Goal: Check status: Check status

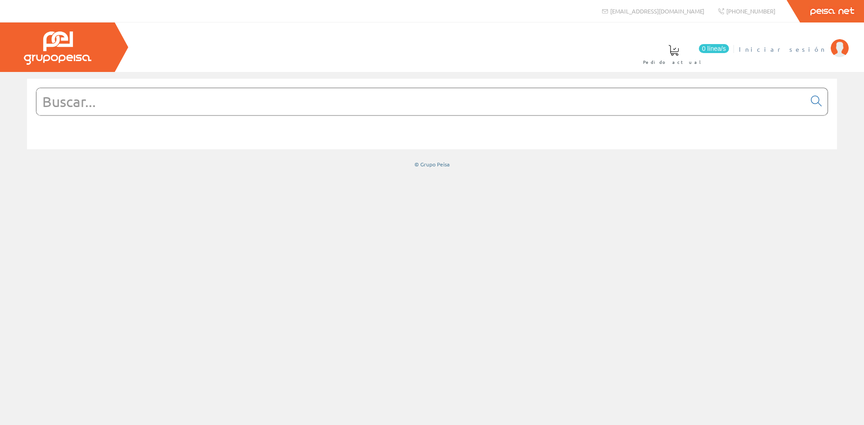
click at [803, 47] on span "Iniciar sesión" at bounding box center [782, 49] width 87 height 9
click at [758, 49] on span "[PERSON_NAME] [PERSON_NAME]" at bounding box center [785, 49] width 82 height 9
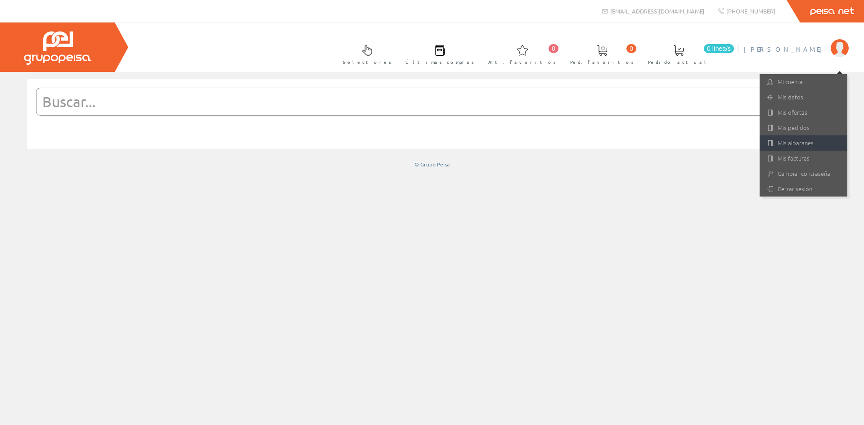
click at [791, 145] on link "Mis albaranes" at bounding box center [804, 142] width 88 height 15
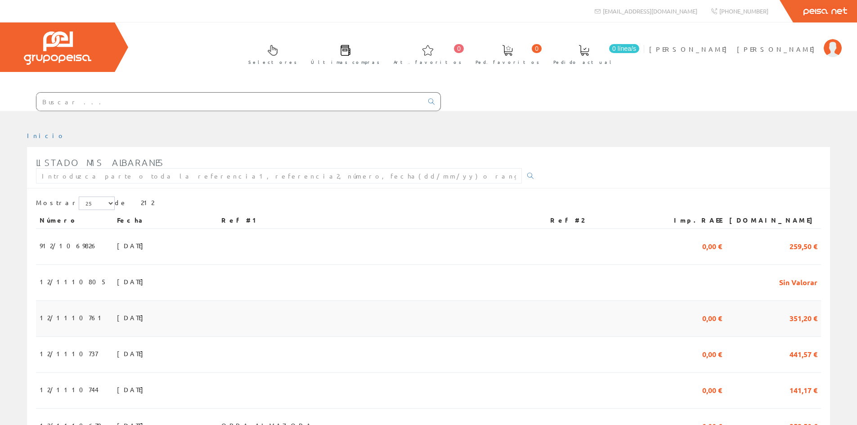
click at [117, 313] on span "[DATE]" at bounding box center [132, 317] width 31 height 15
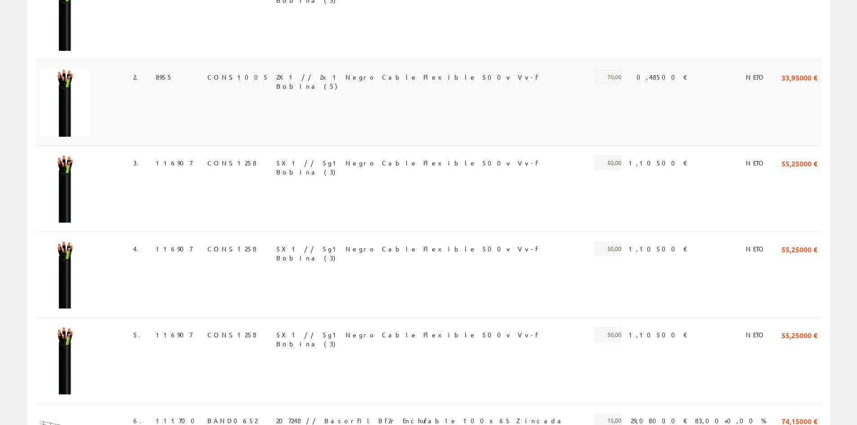
scroll to position [270, 0]
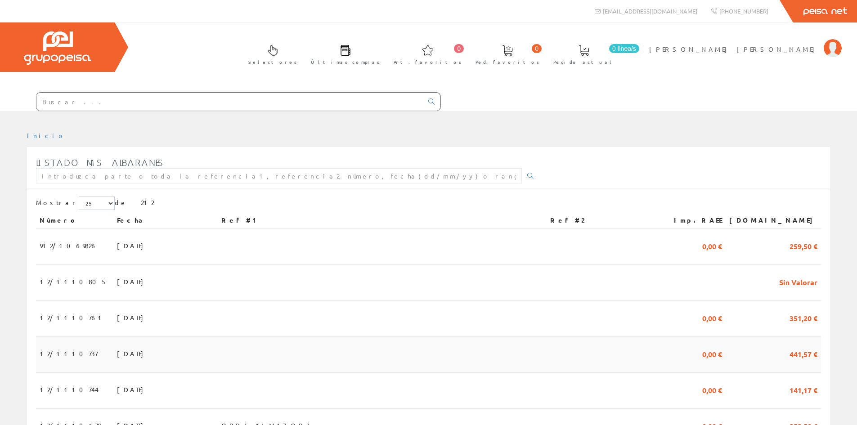
click at [117, 352] on span "[DATE]" at bounding box center [132, 353] width 31 height 15
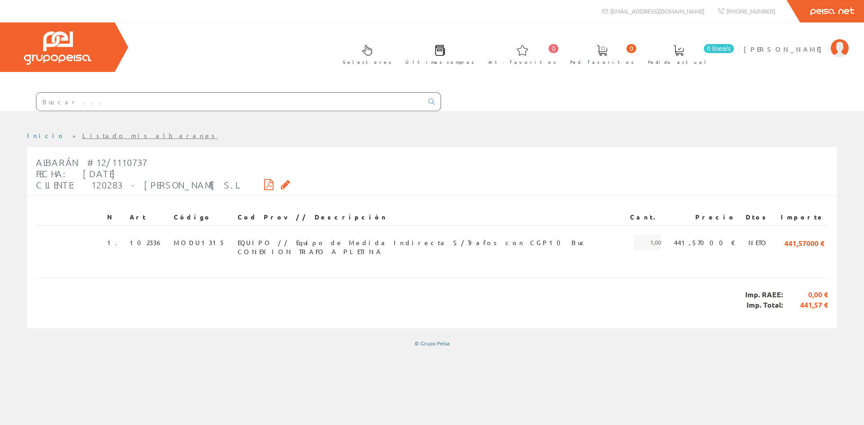
click at [676, 133] on ul "Inicio Listado mis albaranes" at bounding box center [432, 139] width 810 height 16
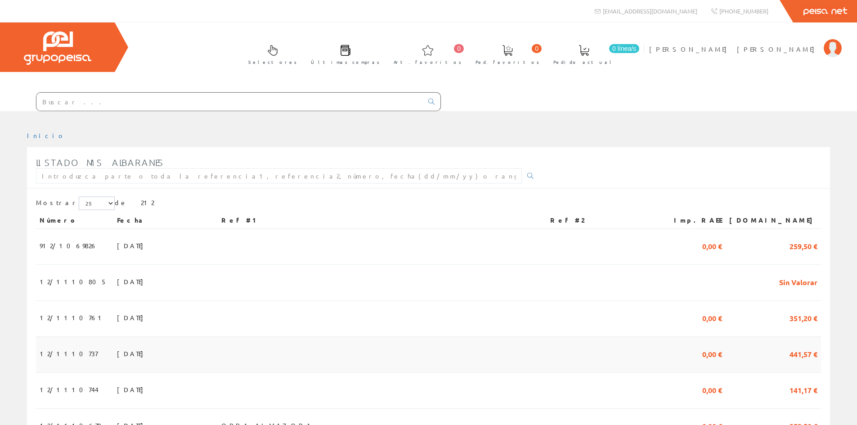
click at [67, 354] on span "12/1110737" at bounding box center [69, 353] width 58 height 15
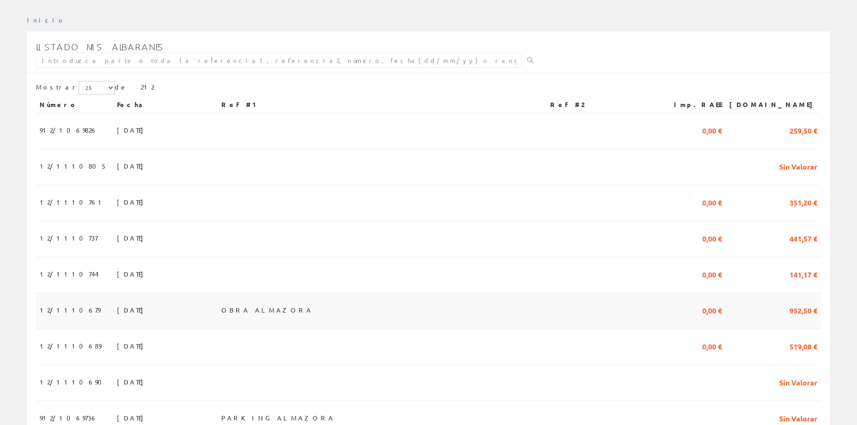
scroll to position [180, 0]
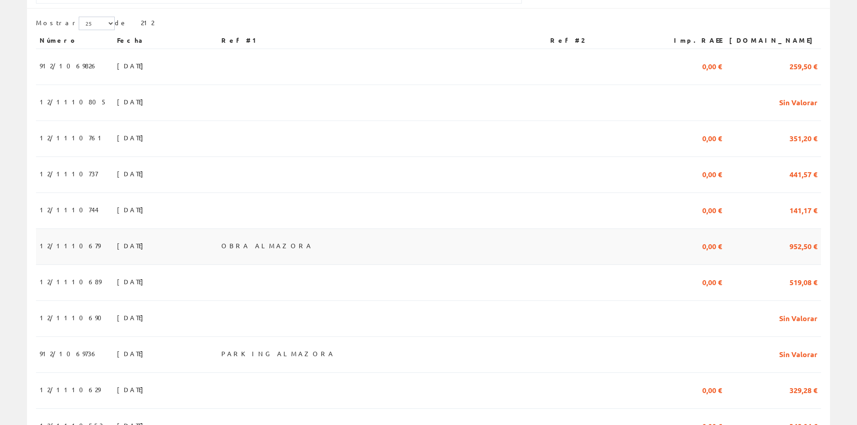
click at [117, 251] on span "06/10/2025" at bounding box center [132, 245] width 31 height 15
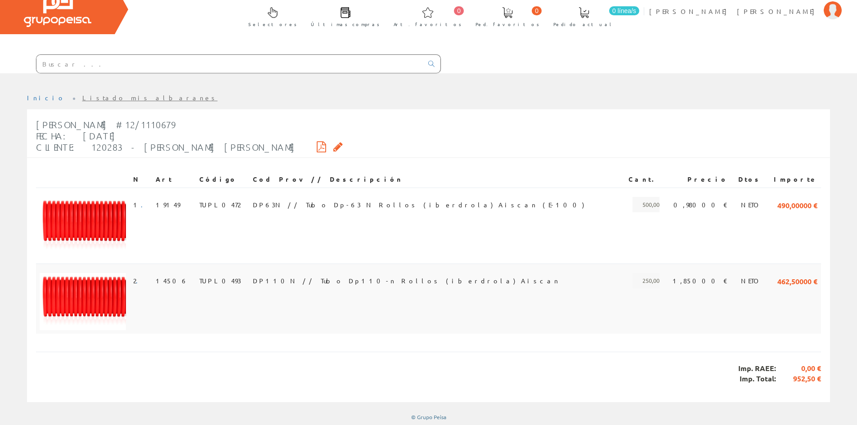
scroll to position [39, 0]
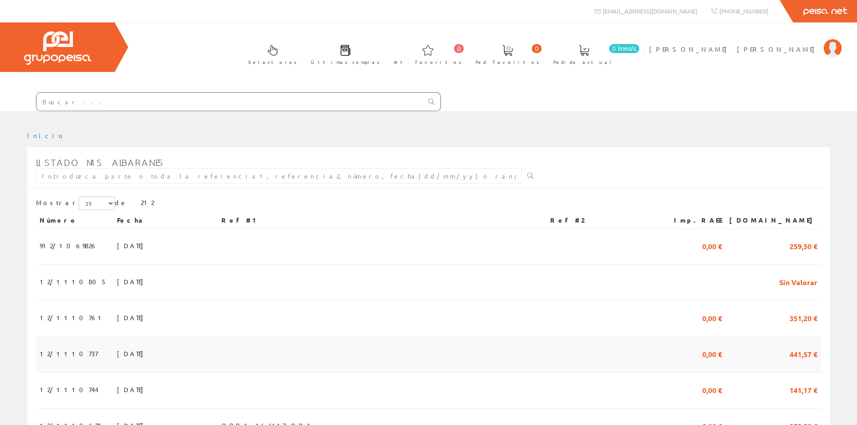
scroll to position [180, 0]
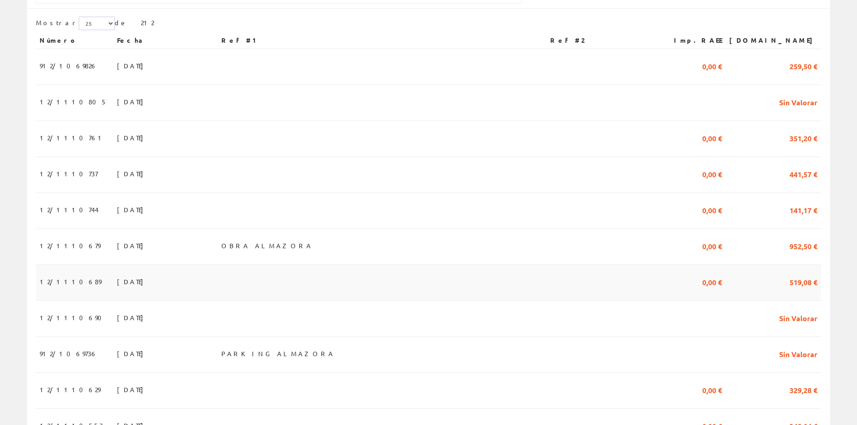
click at [65, 280] on span "12/1110689" at bounding box center [71, 281] width 62 height 15
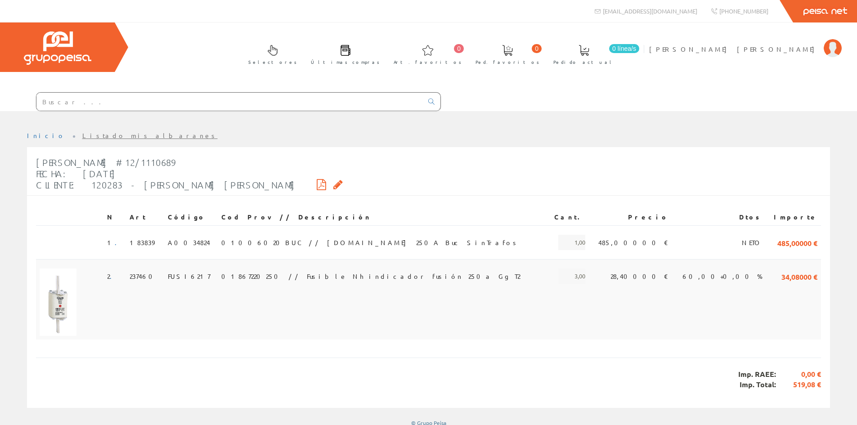
click at [657, 320] on td "28,40000 €" at bounding box center [630, 299] width 83 height 81
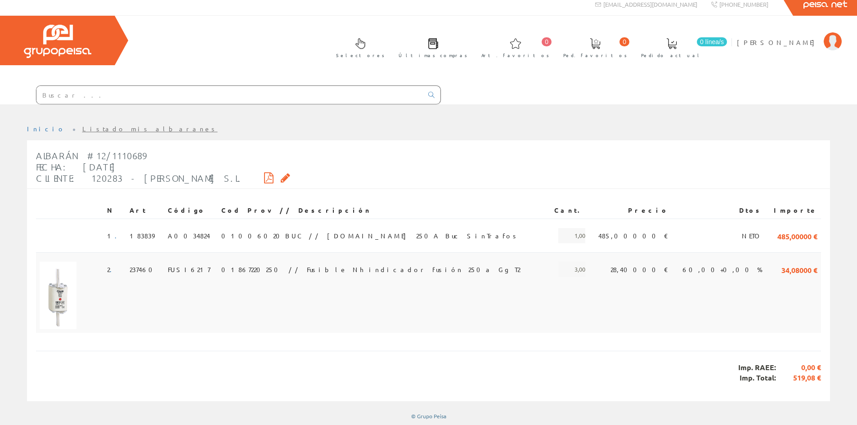
scroll to position [7, 0]
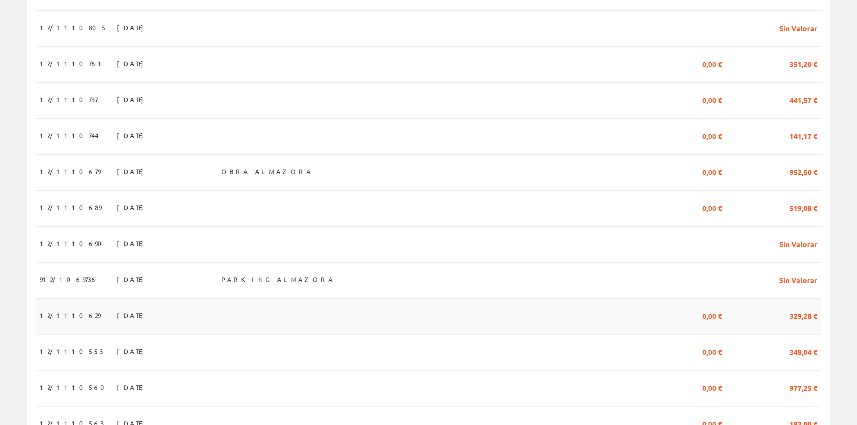
scroll to position [270, 0]
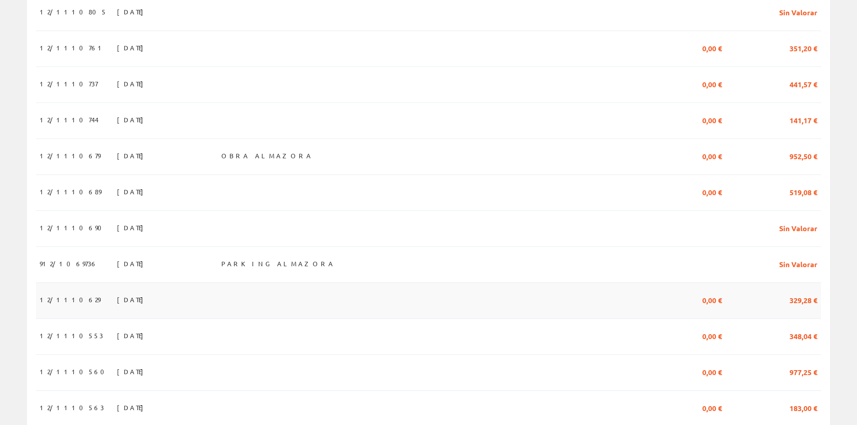
click at [117, 303] on span "[DATE]" at bounding box center [132, 299] width 31 height 15
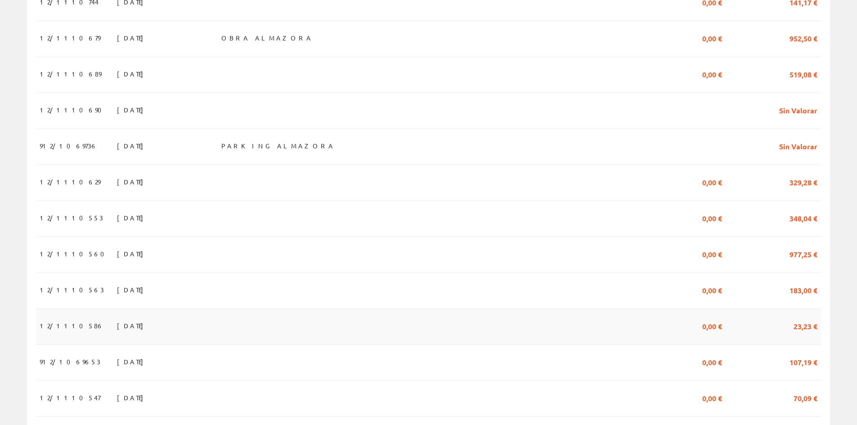
scroll to position [405, 0]
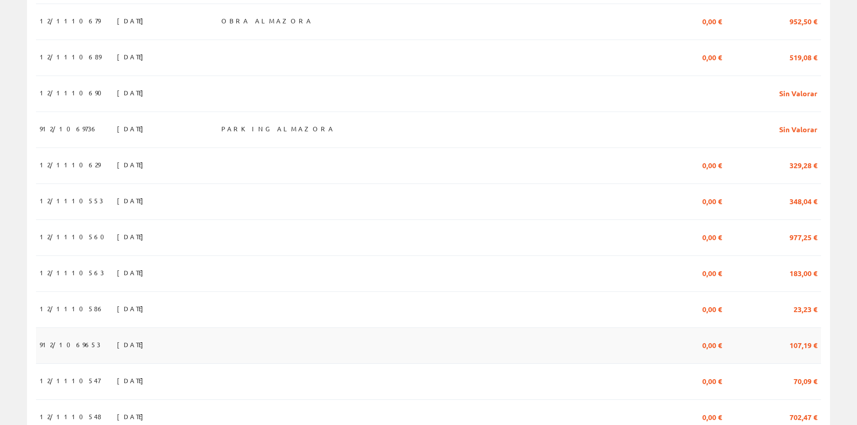
click at [117, 352] on span "[DATE]" at bounding box center [132, 344] width 31 height 15
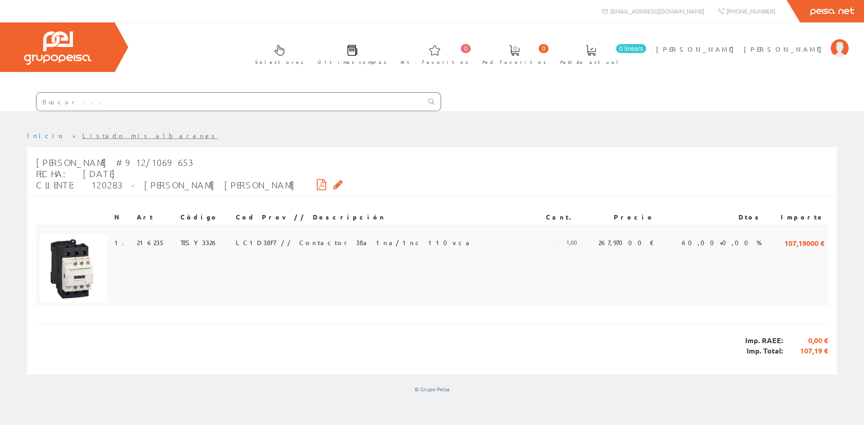
click at [646, 298] on td "267,97000 €" at bounding box center [619, 265] width 77 height 81
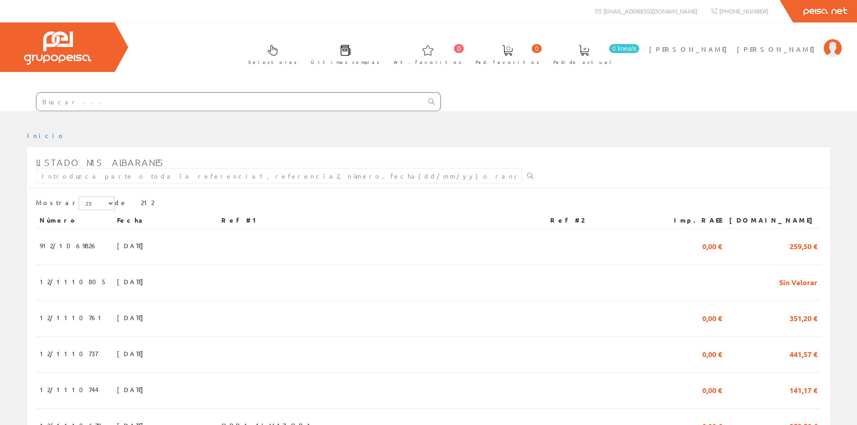
scroll to position [405, 0]
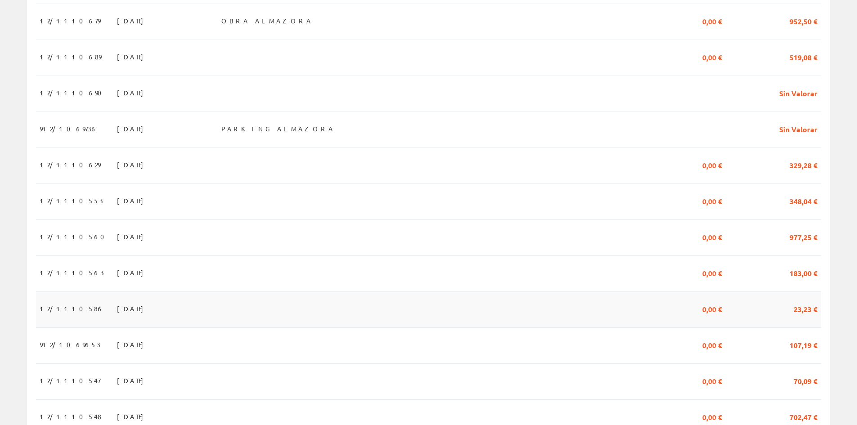
click at [73, 315] on span "12/1110586" at bounding box center [72, 308] width 64 height 15
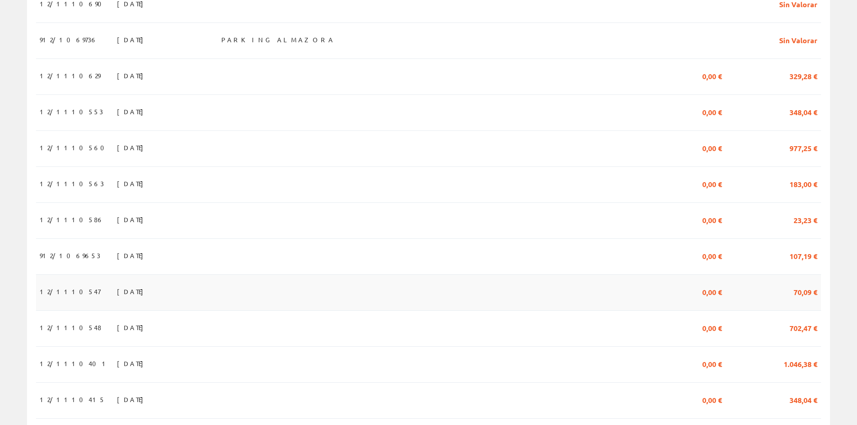
scroll to position [495, 0]
click at [71, 298] on span "12/1110547" at bounding box center [70, 290] width 61 height 15
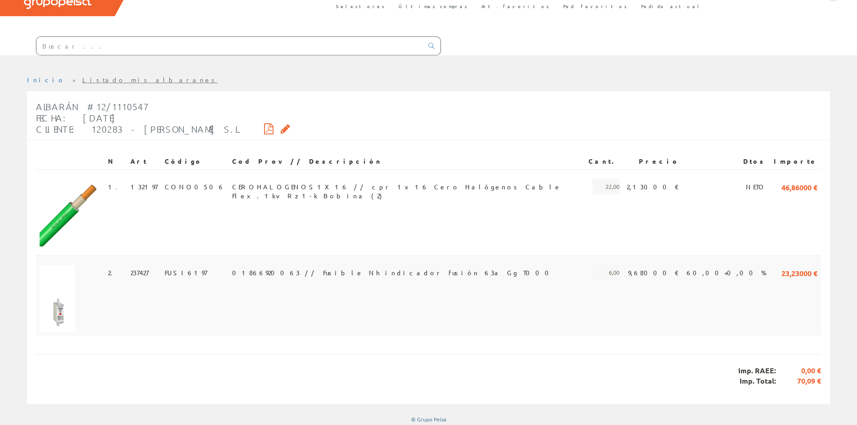
scroll to position [59, 0]
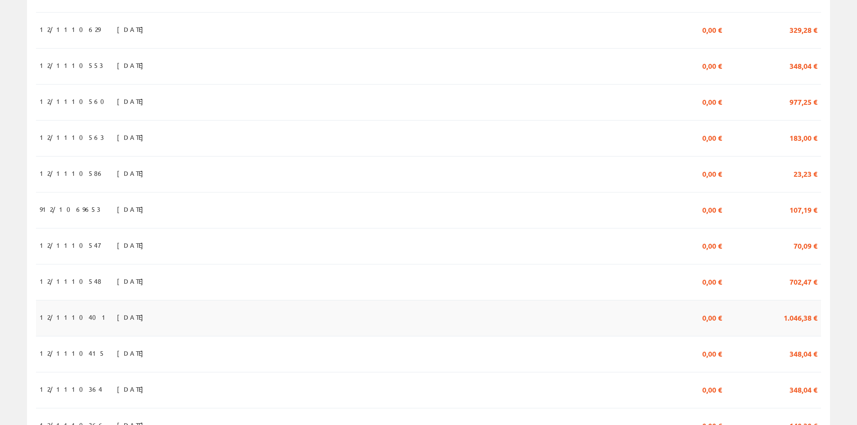
scroll to position [540, 0]
click at [56, 71] on span "12/1110553" at bounding box center [71, 65] width 63 height 15
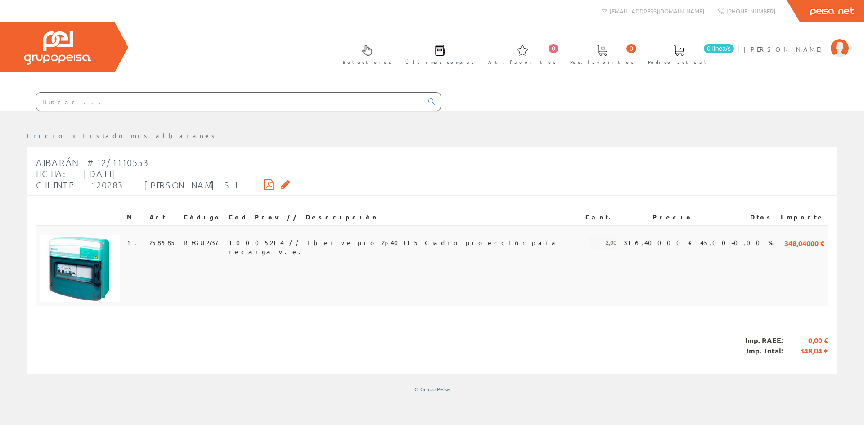
click at [697, 294] on td "45,00+0,00 %" at bounding box center [737, 265] width 81 height 81
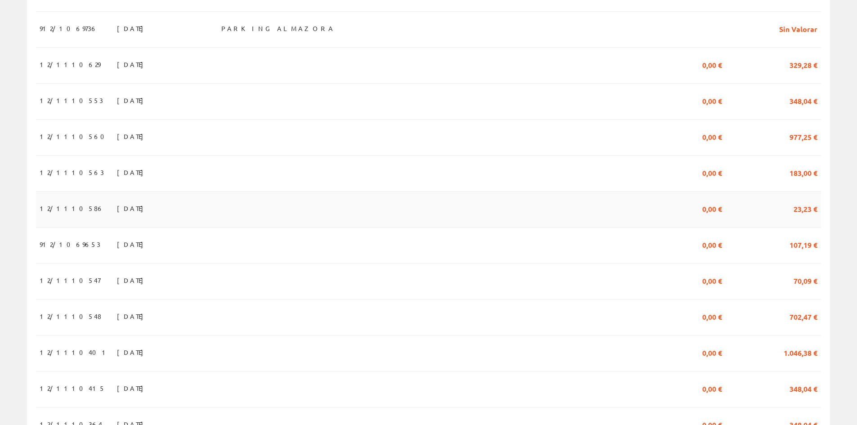
scroll to position [365, 0]
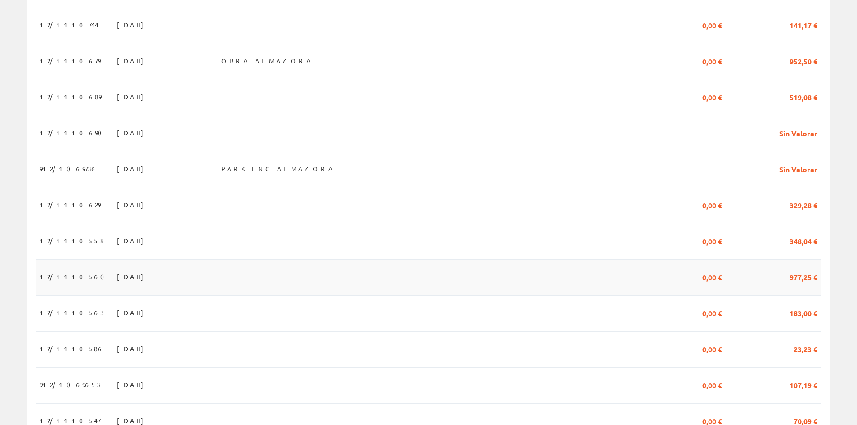
click at [59, 280] on span "12/1110560" at bounding box center [75, 276] width 70 height 15
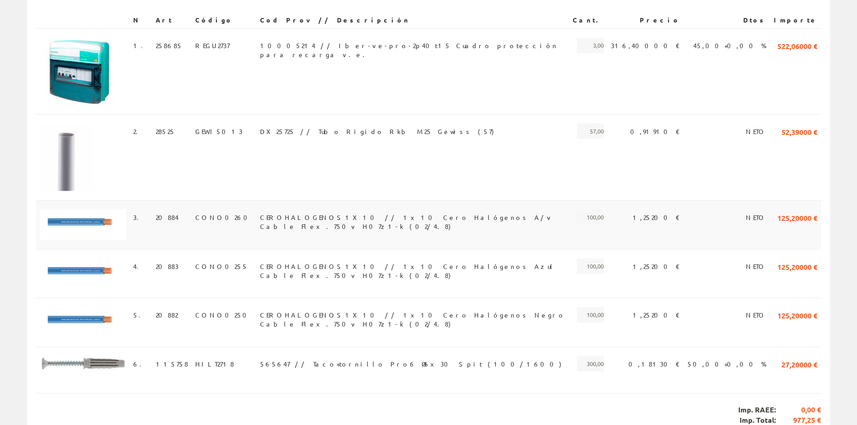
scroll to position [225, 0]
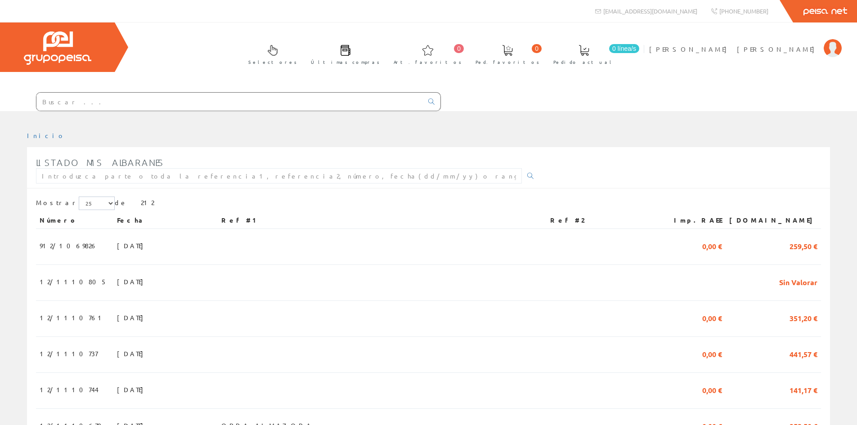
scroll to position [365, 0]
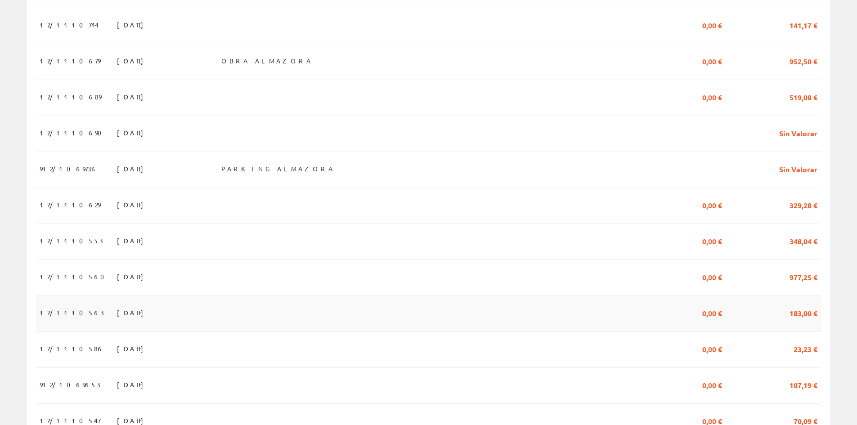
click at [74, 315] on span "12/1110563" at bounding box center [72, 312] width 64 height 15
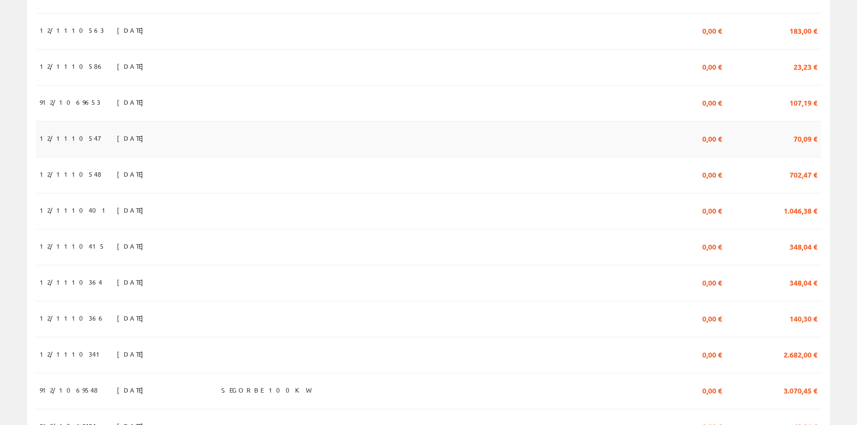
scroll to position [680, 0]
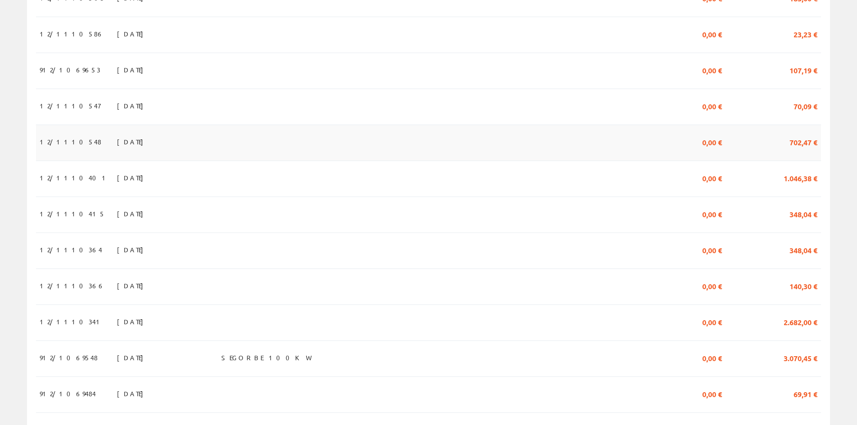
click at [69, 149] on span "12/1110548" at bounding box center [71, 141] width 62 height 15
